Goal: Information Seeking & Learning: Check status

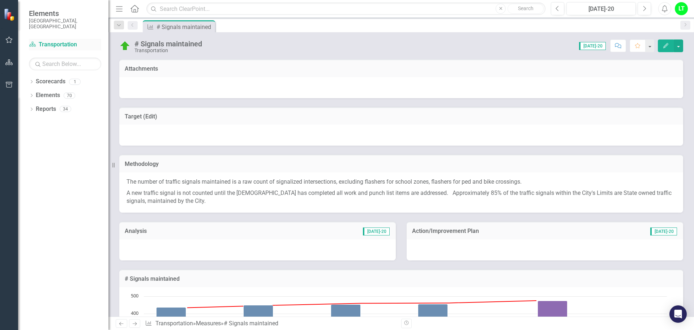
drag, startPoint x: 55, startPoint y: 38, endPoint x: 67, endPoint y: 41, distance: 12.6
click at [55, 41] on link "Scorecard Transportation" at bounding box center [65, 45] width 72 height 8
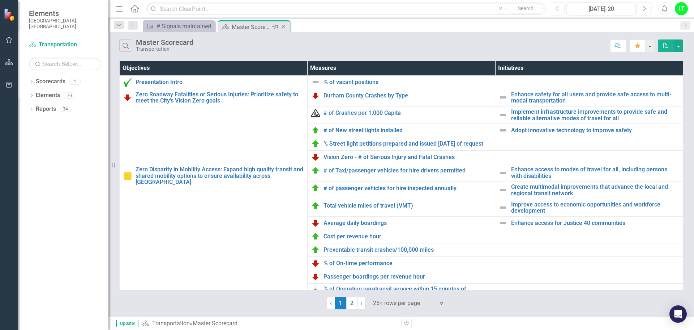
click at [285, 24] on icon "Close" at bounding box center [283, 27] width 7 height 6
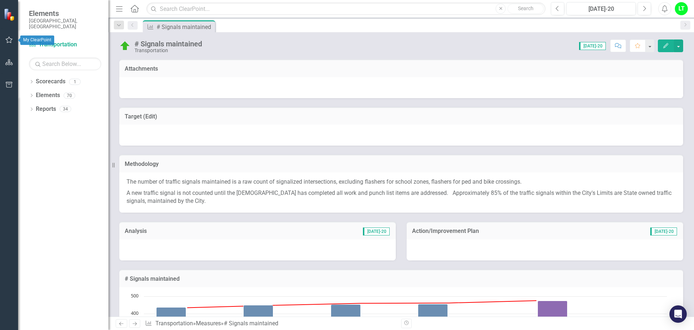
click at [8, 38] on icon "button" at bounding box center [9, 40] width 7 height 7
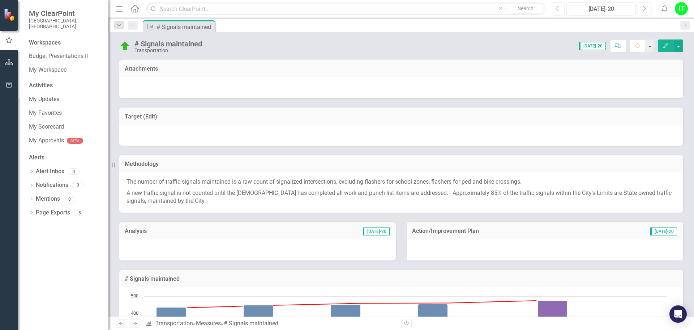
click at [677, 9] on div "LT" at bounding box center [681, 8] width 13 height 13
click at [338, 55] on div "# Signals maintained Transportation Score: 0.00 [DATE]-20 Completed Comment Fav…" at bounding box center [402, 174] width 586 height 284
click at [116, 8] on icon "Menu" at bounding box center [119, 9] width 9 height 8
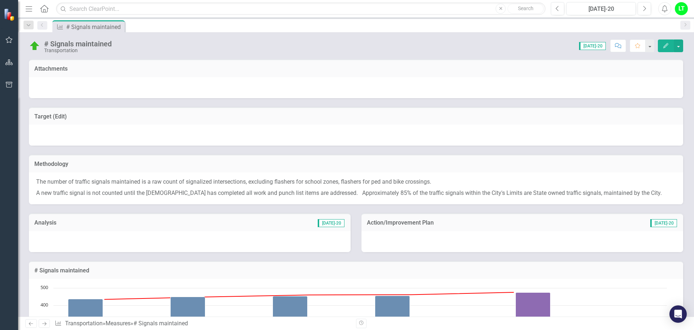
click at [28, 8] on icon "Menu" at bounding box center [28, 9] width 9 height 8
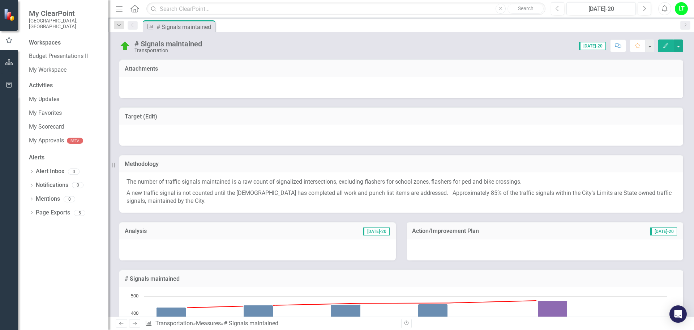
click at [133, 6] on icon at bounding box center [135, 9] width 8 height 8
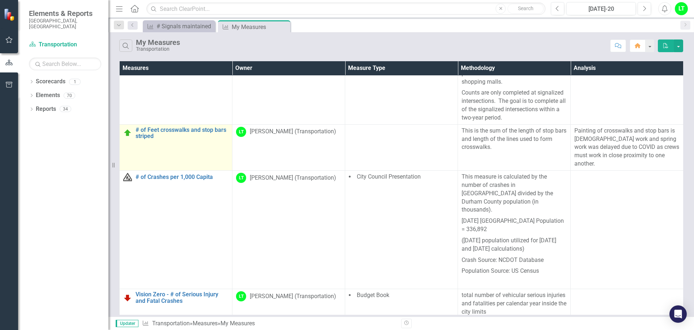
scroll to position [181, 0]
click at [173, 129] on link "# of Feet crosswalks and stop bars striped" at bounding box center [182, 133] width 93 height 13
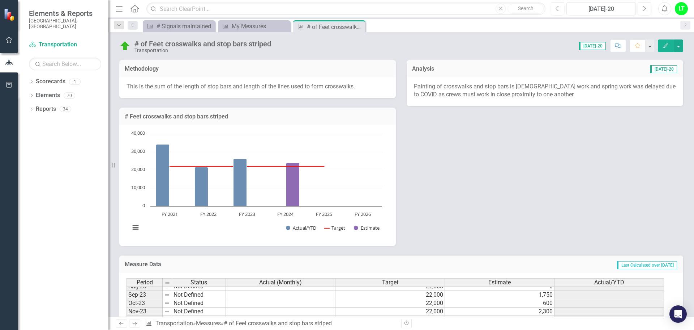
drag, startPoint x: 357, startPoint y: 25, endPoint x: 358, endPoint y: 31, distance: 5.6
click at [0, 0] on icon "Close" at bounding box center [0, 0] width 0 height 0
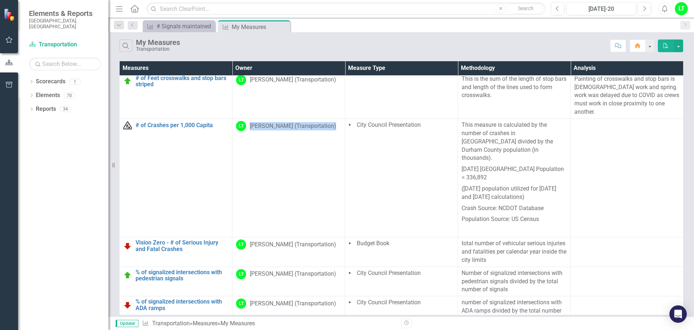
drag, startPoint x: 250, startPoint y: 118, endPoint x: 330, endPoint y: 118, distance: 80.3
click at [330, 121] on div "LT [PERSON_NAME] (Transportation)" at bounding box center [288, 126] width 105 height 10
click at [322, 122] on div "[PERSON_NAME] (Transportation)" at bounding box center [293, 126] width 86 height 8
drag, startPoint x: 250, startPoint y: 117, endPoint x: 331, endPoint y: 118, distance: 81.8
click at [331, 121] on div "LT [PERSON_NAME] (Transportation)" at bounding box center [288, 126] width 105 height 10
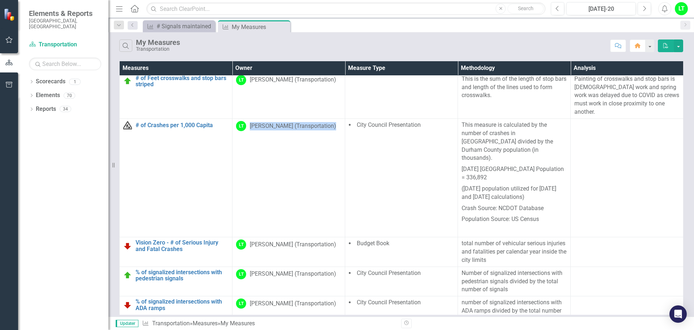
click at [326, 122] on div "[PERSON_NAME] (Transportation)" at bounding box center [293, 126] width 86 height 8
drag, startPoint x: 251, startPoint y: 117, endPoint x: 342, endPoint y: 116, distance: 90.8
click at [342, 119] on td "LT [PERSON_NAME] (Transportation)" at bounding box center [289, 178] width 113 height 118
click at [331, 121] on div "LT [PERSON_NAME] (Transportation)" at bounding box center [288, 126] width 105 height 10
click at [251, 122] on div "[PERSON_NAME] (Transportation)" at bounding box center [293, 126] width 86 height 8
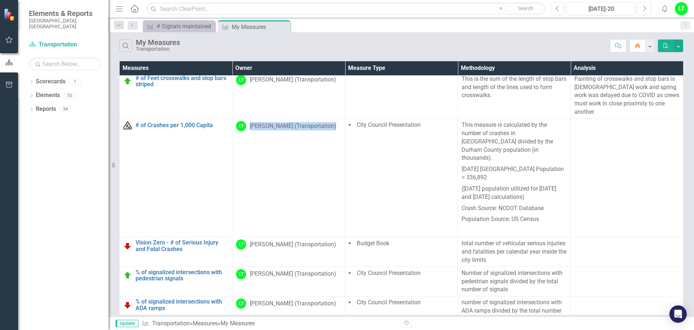
click at [249, 121] on div "LT [PERSON_NAME] (Transportation)" at bounding box center [288, 126] width 105 height 10
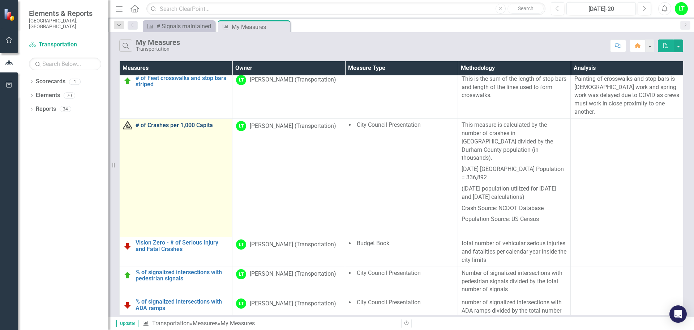
click at [169, 122] on link "# of Crashes per 1,000 Capita" at bounding box center [182, 125] width 93 height 7
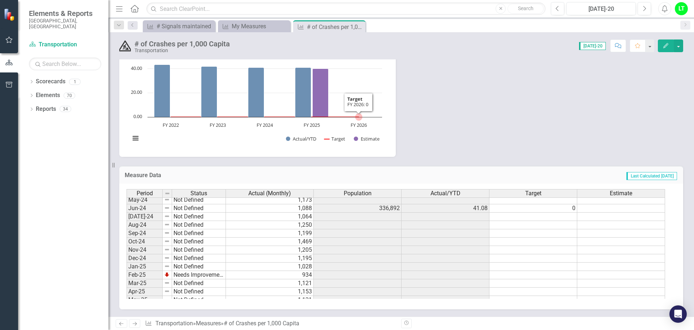
click at [378, 77] on rect "Interactive chart" at bounding box center [256, 95] width 259 height 109
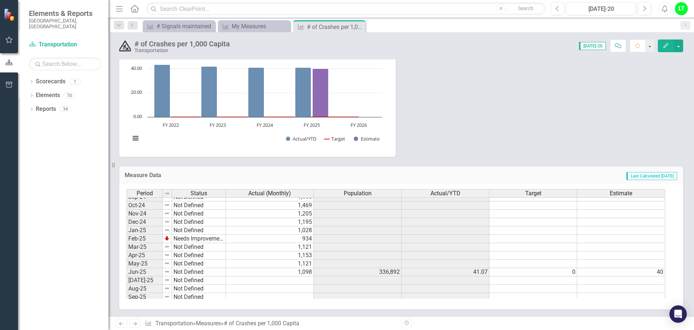
drag, startPoint x: 301, startPoint y: 281, endPoint x: 306, endPoint y: 282, distance: 5.9
click at [301, 281] on td at bounding box center [270, 280] width 88 height 8
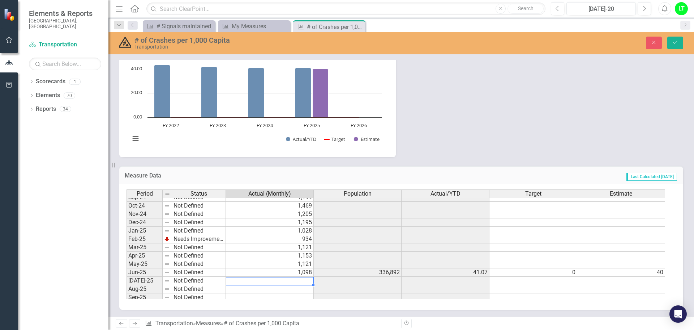
click at [271, 272] on td "1,098" at bounding box center [270, 272] width 88 height 8
click at [650, 40] on button "Close" at bounding box center [654, 43] width 16 height 13
type textarea "1098"
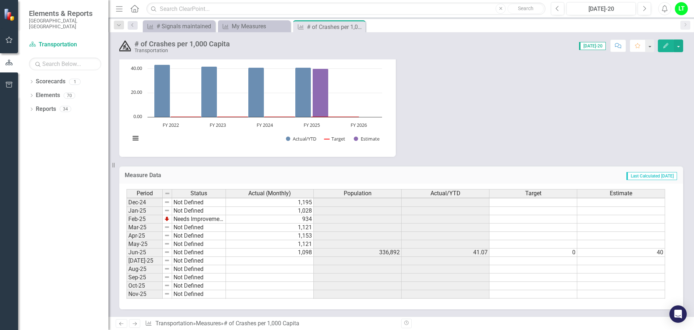
scroll to position [366, 0]
click at [253, 21] on div "Measure My Measures Close" at bounding box center [254, 26] width 72 height 12
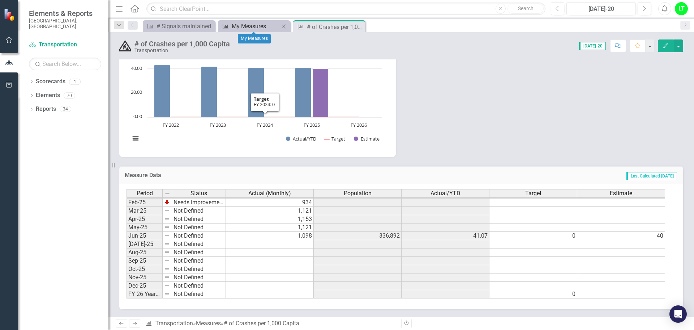
click at [256, 25] on div "My Measures" at bounding box center [256, 26] width 48 height 9
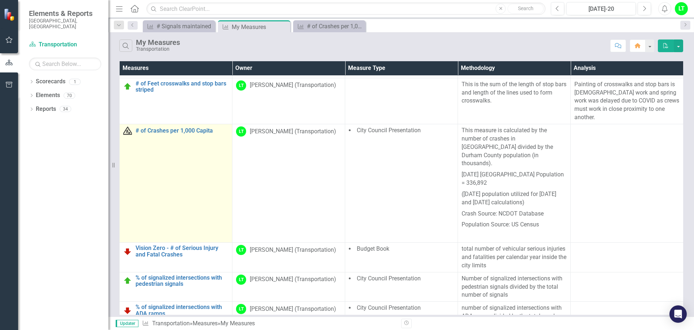
scroll to position [233, 0]
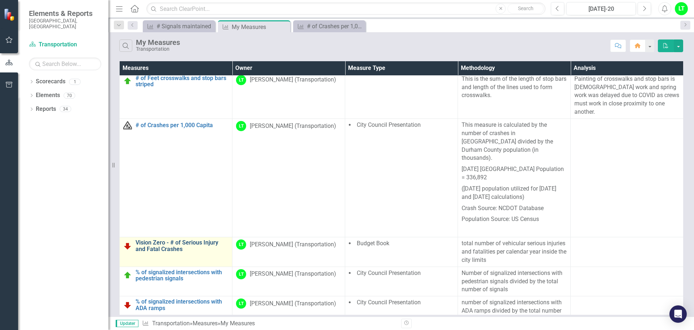
click at [172, 239] on link "Vision Zero - # of Serious Injury and Fatal Crashes" at bounding box center [182, 245] width 93 height 13
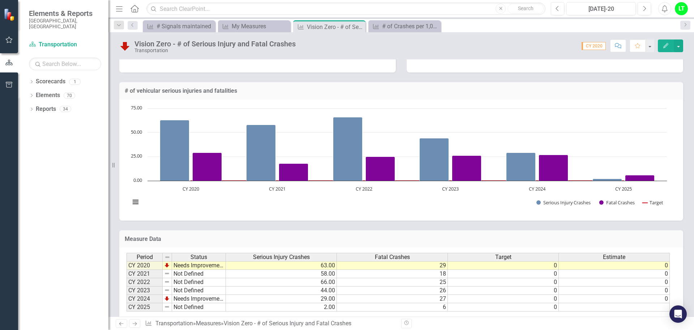
scroll to position [195, 0]
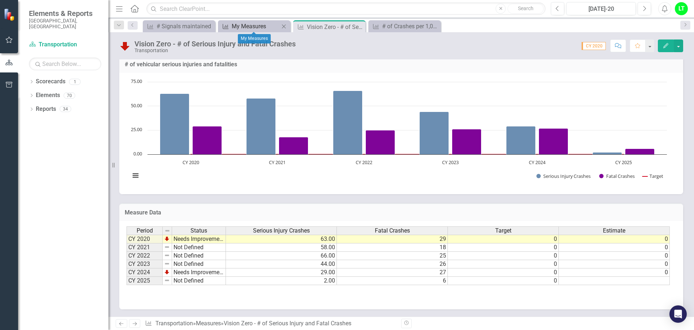
click at [243, 24] on div "My Measures" at bounding box center [256, 26] width 48 height 9
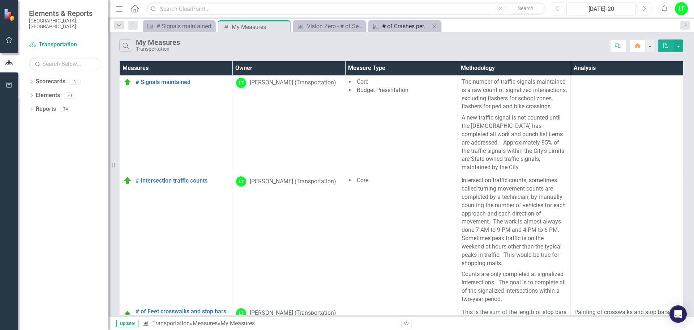
click at [402, 25] on div "# of Crashes per 1,000 Capita" at bounding box center [406, 26] width 48 height 9
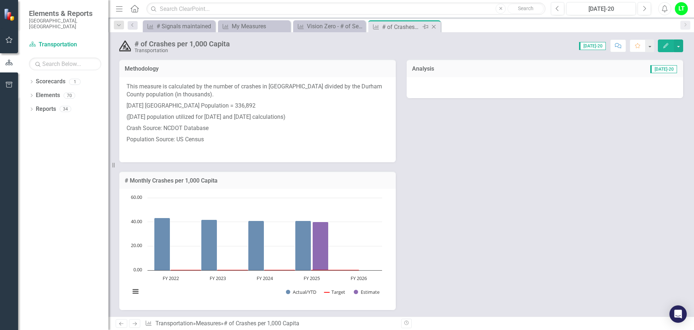
click at [434, 25] on icon "Close" at bounding box center [433, 27] width 7 height 6
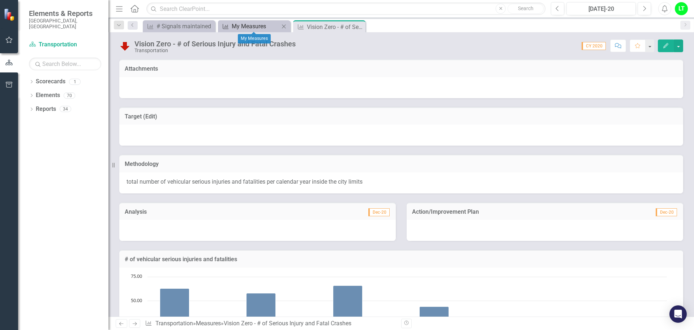
click at [238, 23] on div "My Measures" at bounding box center [256, 26] width 48 height 9
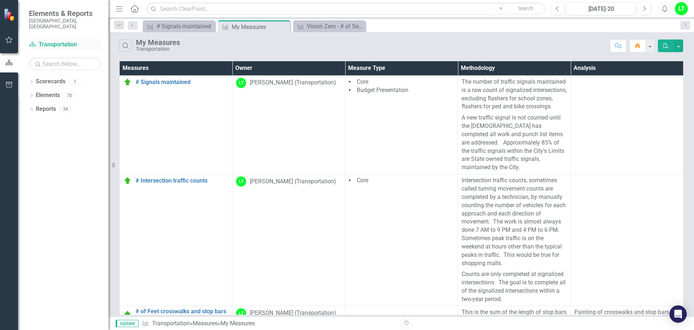
click at [55, 41] on link "Scorecard Transportation" at bounding box center [65, 45] width 72 height 8
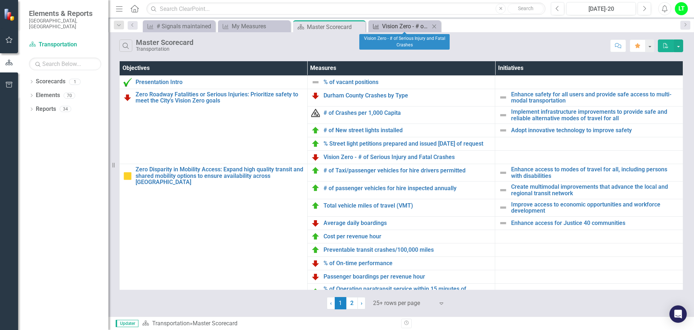
click at [387, 26] on div "Vision Zero - # of Serious Injury and Fatal Crashes" at bounding box center [406, 26] width 48 height 9
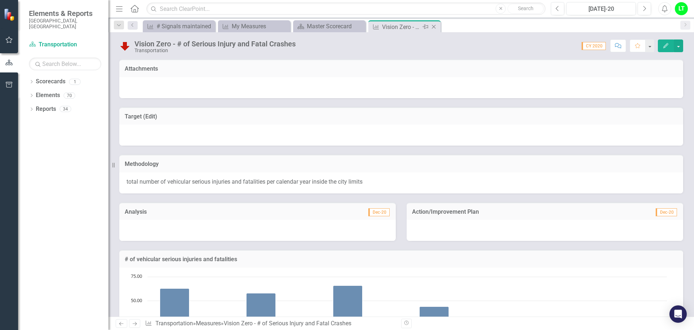
click at [432, 25] on icon at bounding box center [434, 27] width 4 height 4
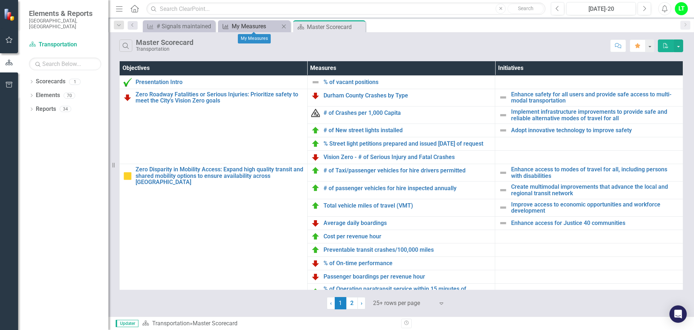
click at [245, 24] on div "My Measures" at bounding box center [256, 26] width 48 height 9
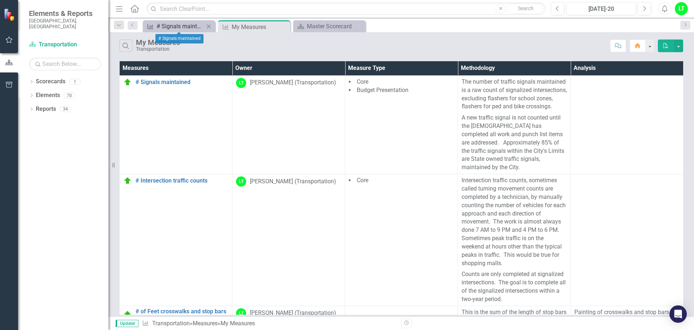
click at [171, 25] on div "# Signals maintained" at bounding box center [181, 26] width 48 height 9
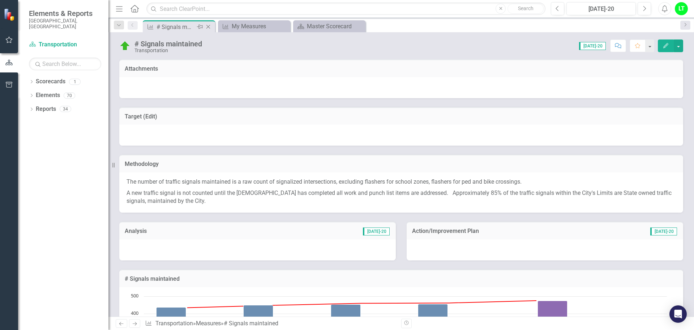
click at [208, 24] on icon "Close" at bounding box center [208, 27] width 7 height 6
